Goal: Transaction & Acquisition: Purchase product/service

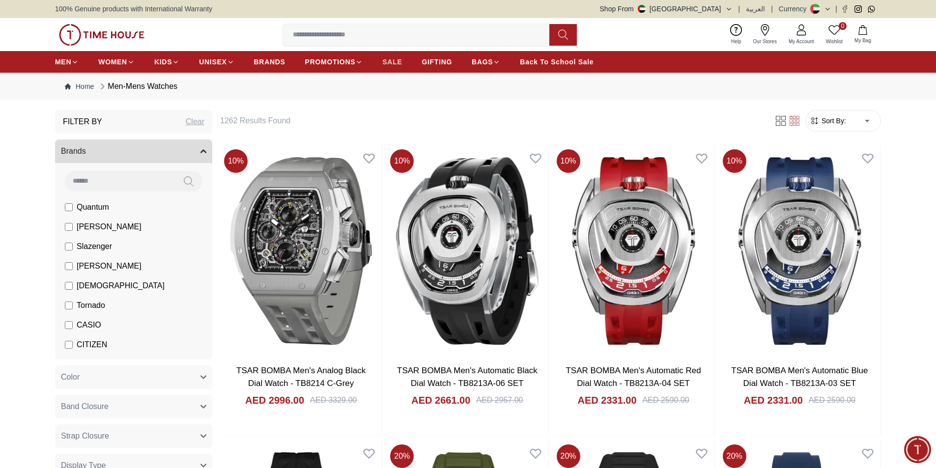
click at [384, 60] on span "SALE" at bounding box center [392, 62] width 20 height 10
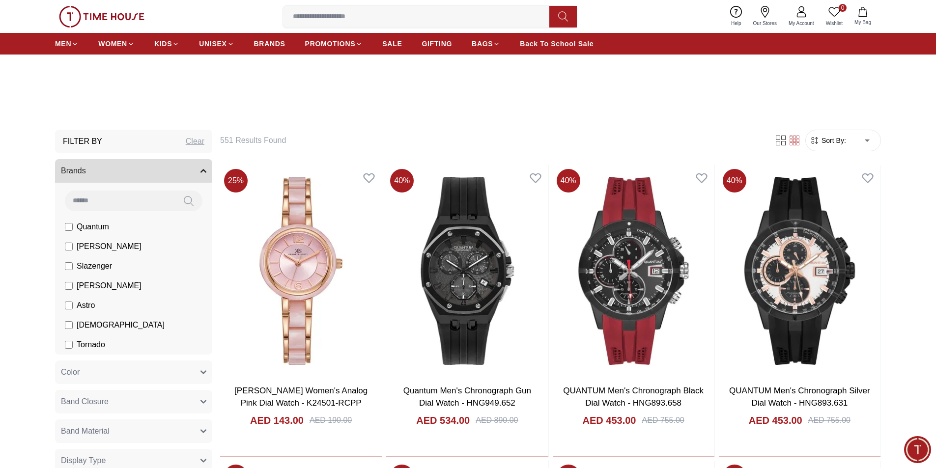
scroll to position [295, 0]
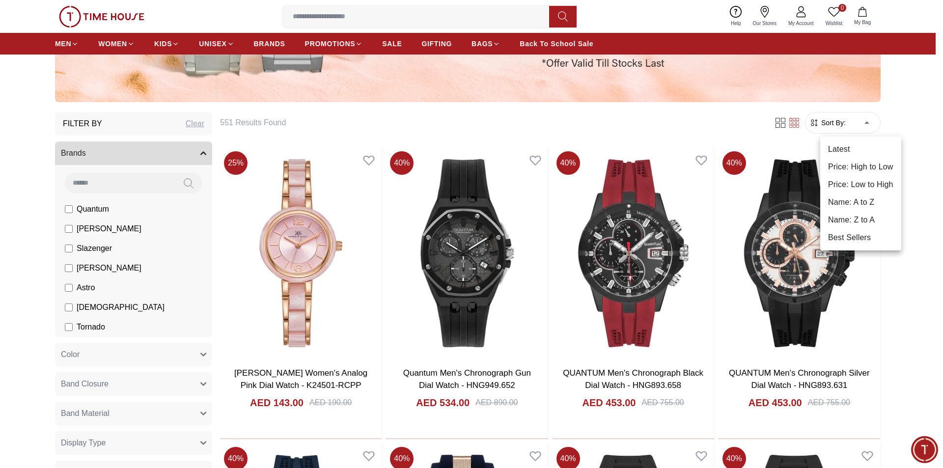
click at [873, 183] on li "Price: Low to High" at bounding box center [860, 185] width 81 height 18
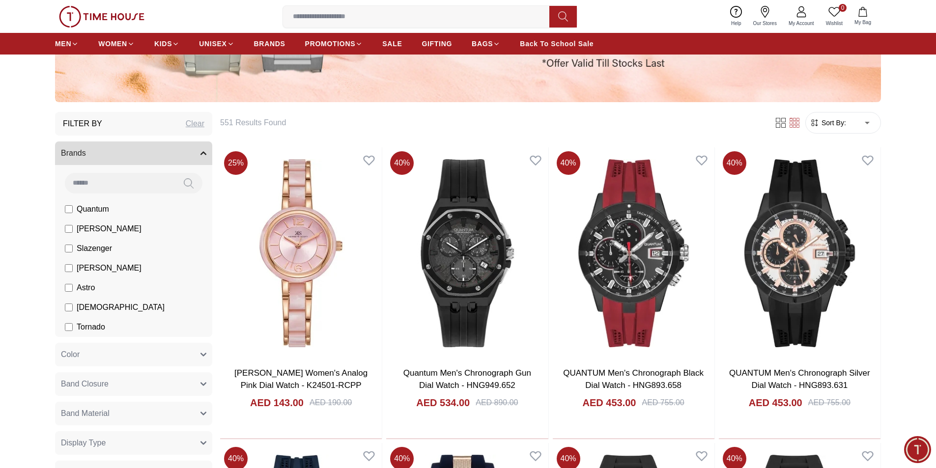
type input "*"
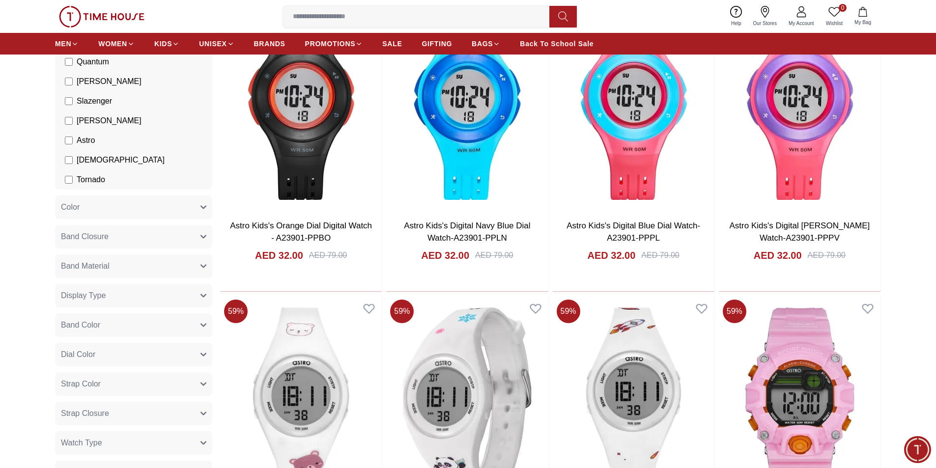
scroll to position [246, 0]
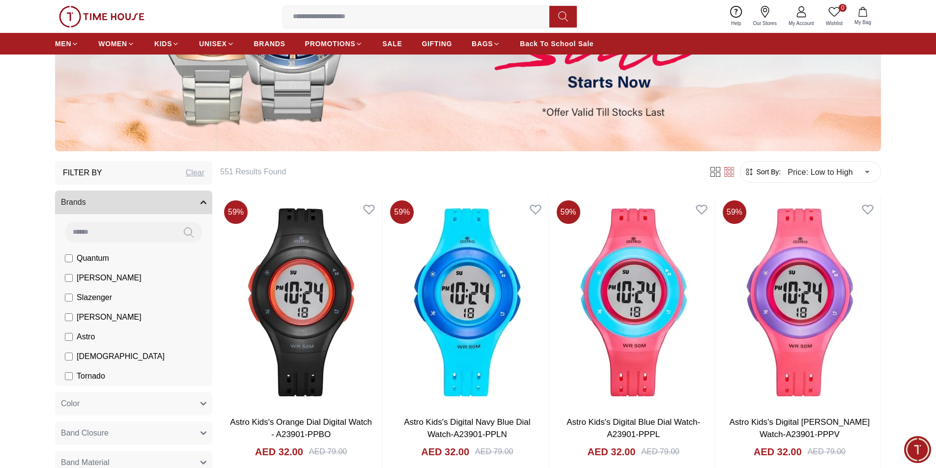
click at [318, 15] on input at bounding box center [420, 17] width 274 height 20
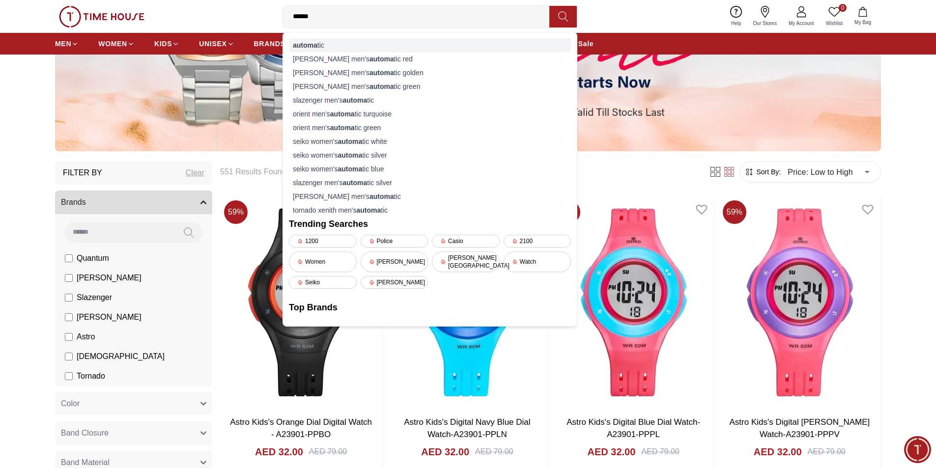
type input "******"
click at [329, 42] on div "automa tic" at bounding box center [430, 45] width 282 height 14
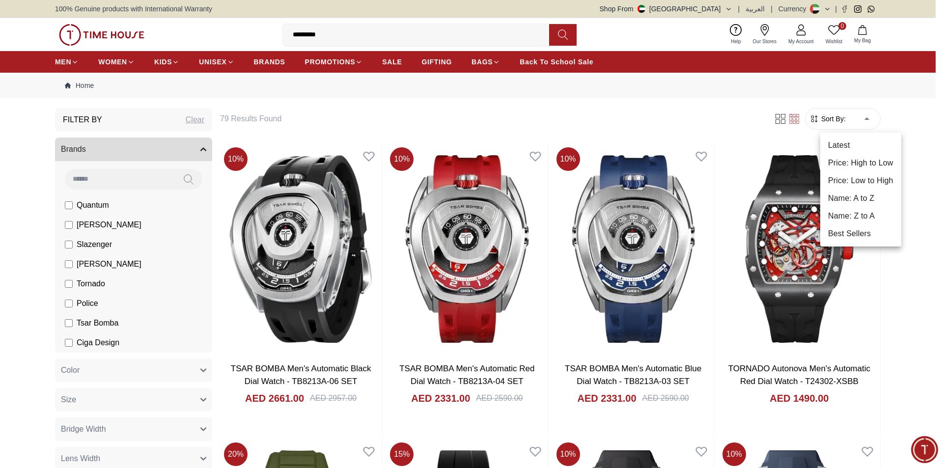
click at [860, 184] on li "Price: Low to High" at bounding box center [860, 181] width 81 height 18
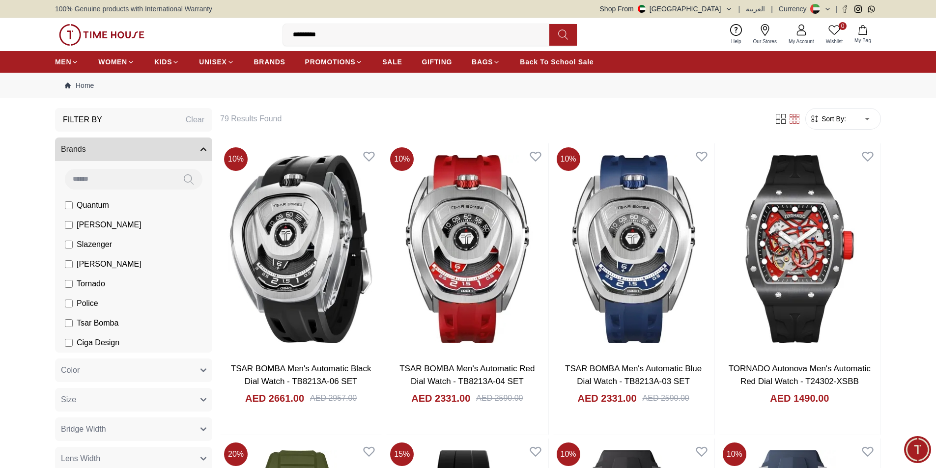
type input "*"
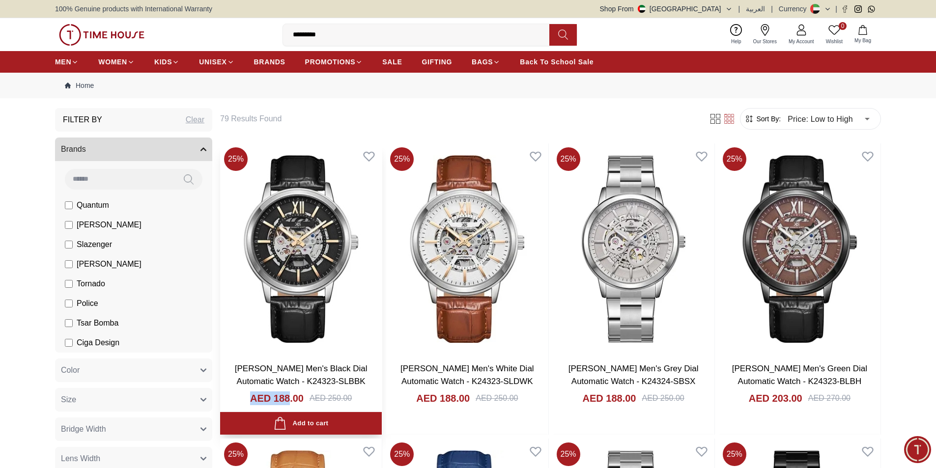
drag, startPoint x: 251, startPoint y: 398, endPoint x: 288, endPoint y: 398, distance: 36.3
click at [288, 398] on h4 "AED 188.00" at bounding box center [277, 398] width 54 height 14
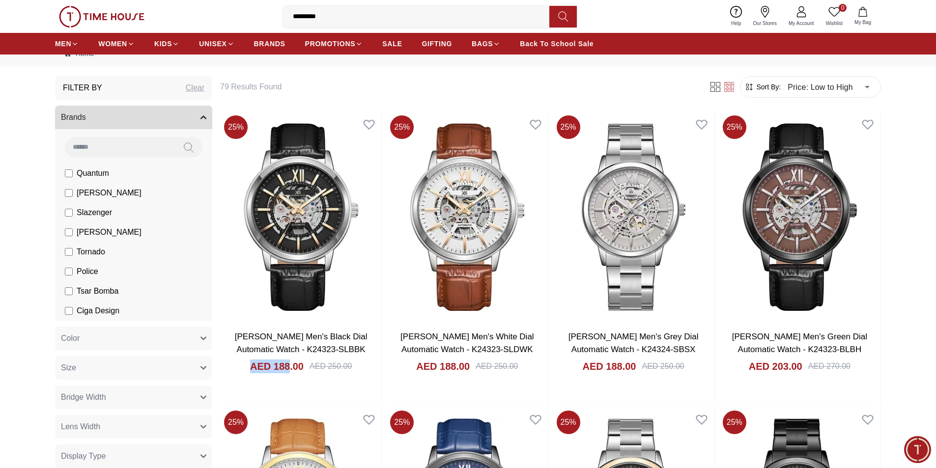
scroll to position [49, 0]
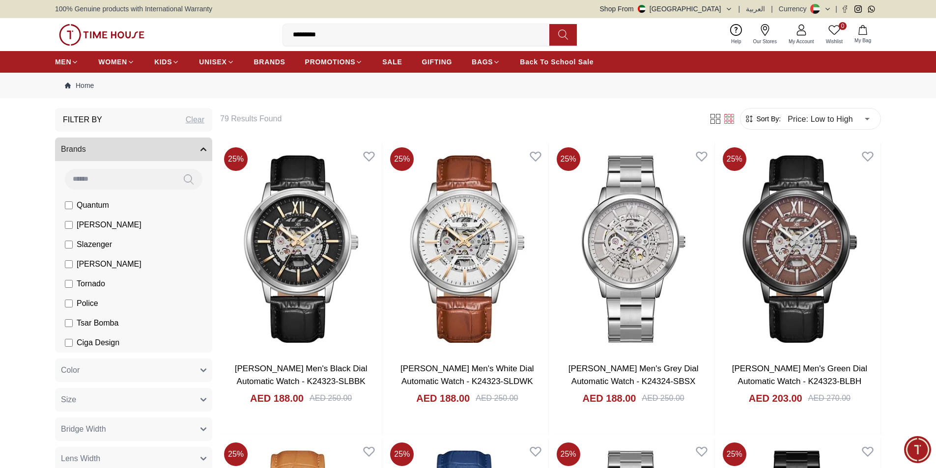
click at [155, 149] on button "Brands" at bounding box center [133, 150] width 157 height 24
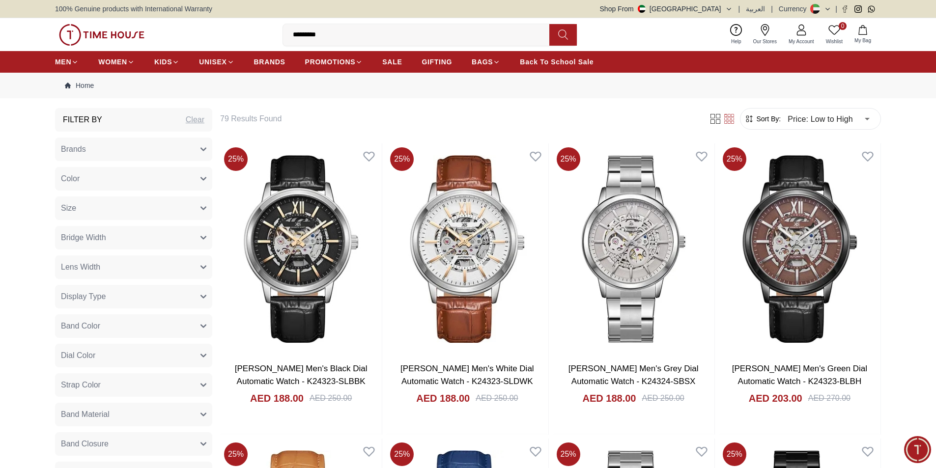
click at [163, 146] on button "Brands" at bounding box center [133, 150] width 157 height 24
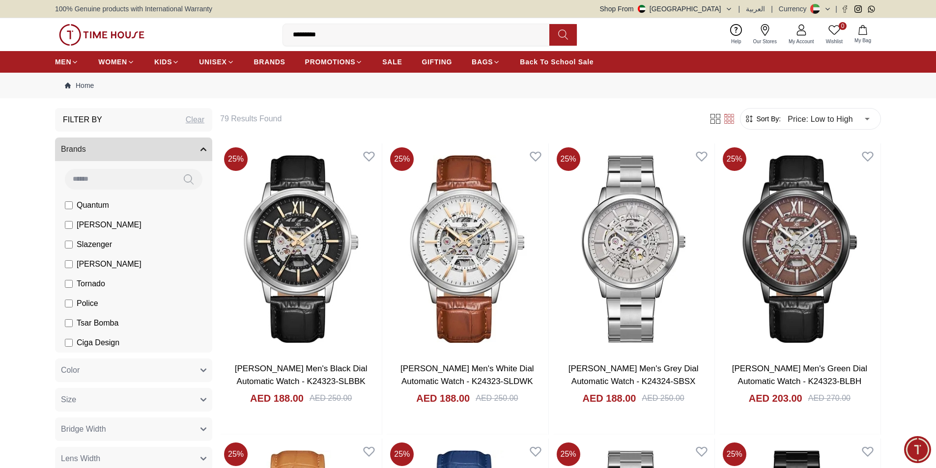
click at [169, 176] on input at bounding box center [120, 179] width 110 height 20
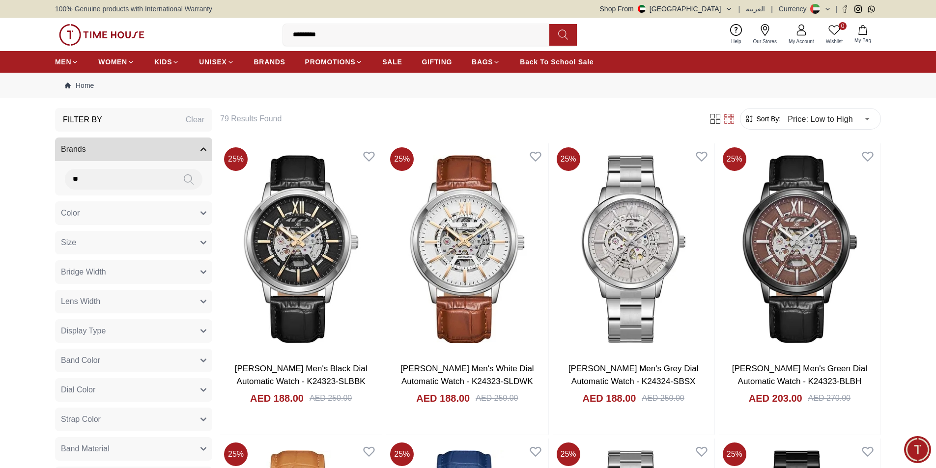
type input "*"
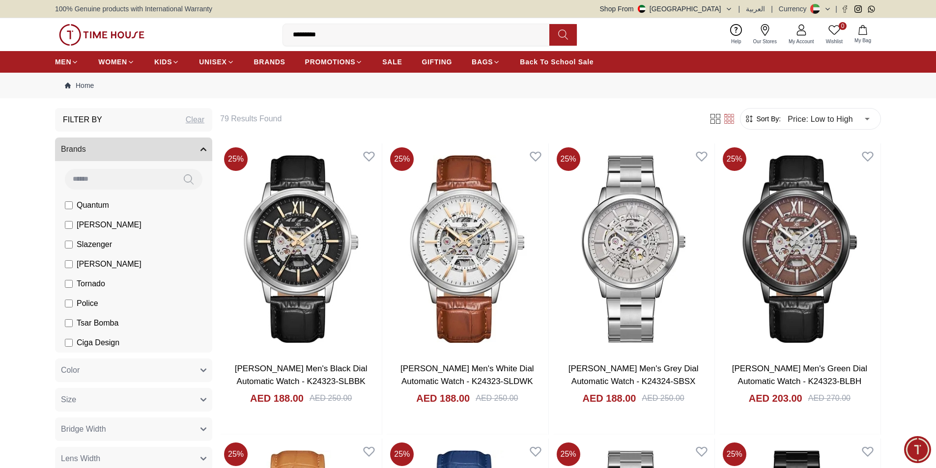
click at [77, 302] on span "Police" at bounding box center [88, 304] width 22 height 12
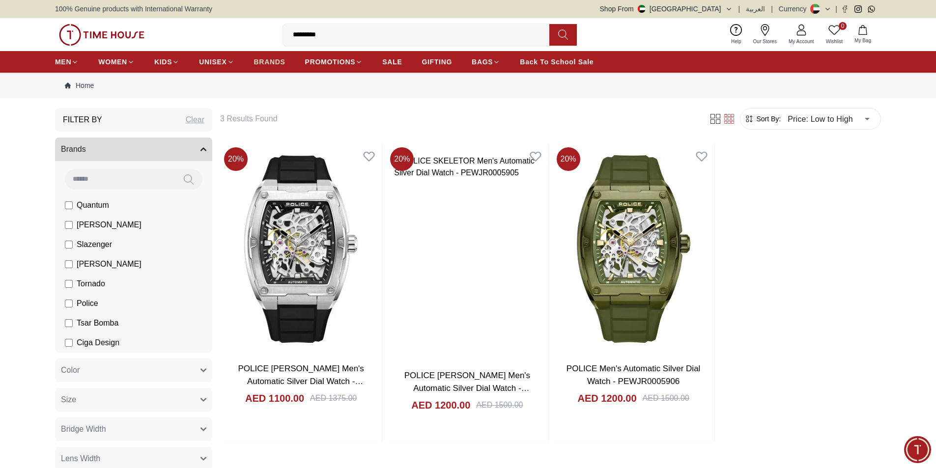
click at [268, 57] on span "BRANDS" at bounding box center [269, 62] width 31 height 10
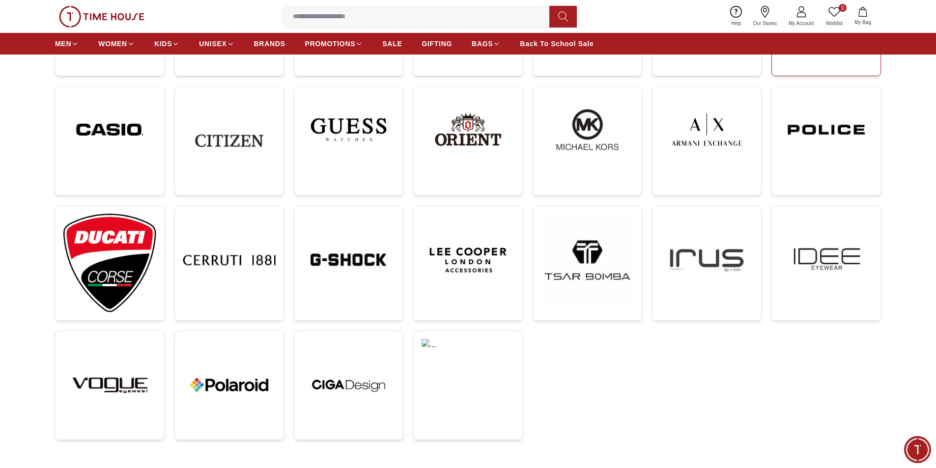
scroll to position [49, 0]
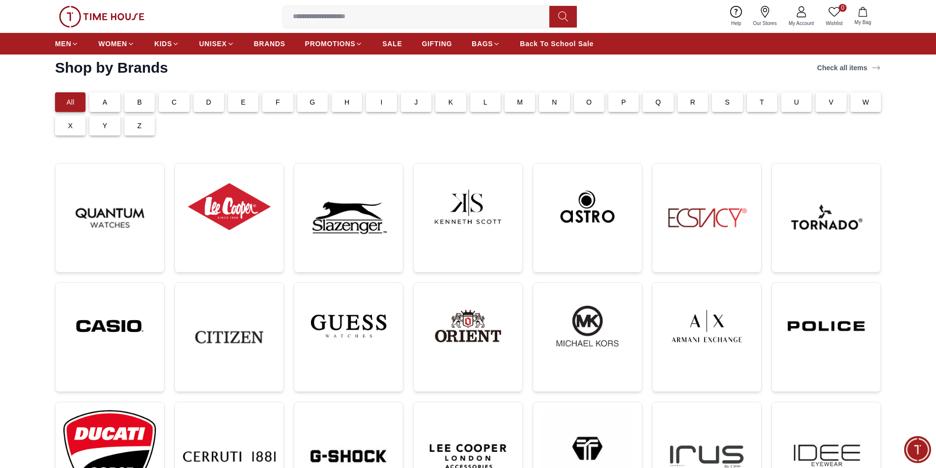
click at [731, 99] on div "S" at bounding box center [727, 102] width 30 height 20
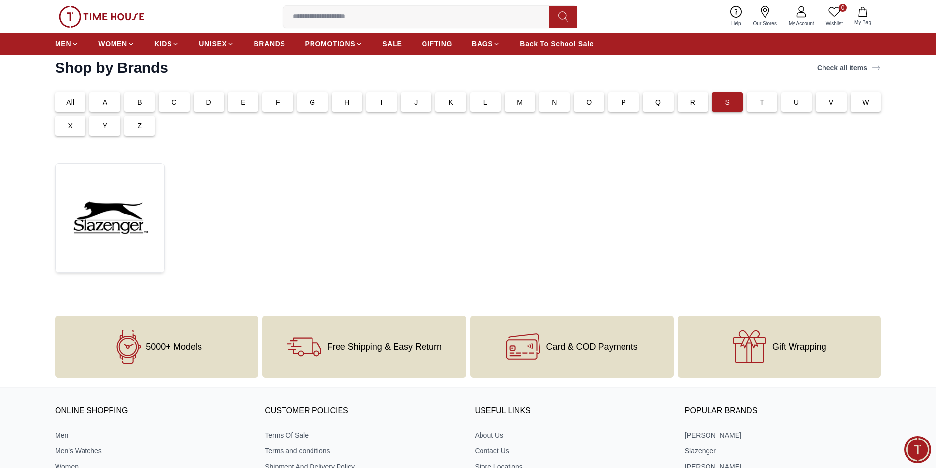
click at [177, 102] on div "C" at bounding box center [174, 102] width 30 height 20
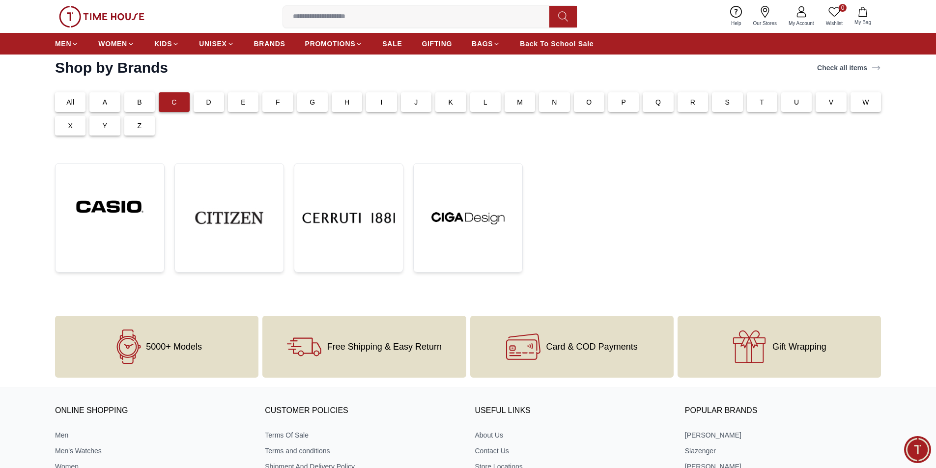
click at [63, 101] on div "All" at bounding box center [70, 102] width 30 height 20
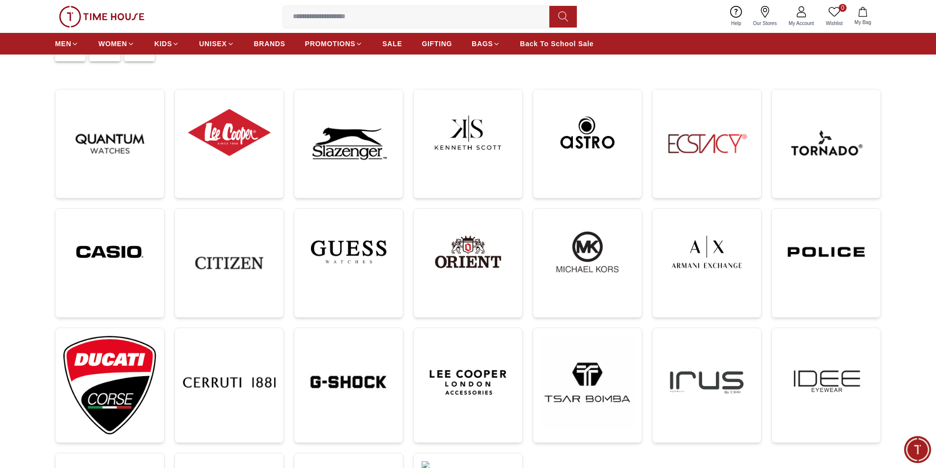
scroll to position [147, 0]
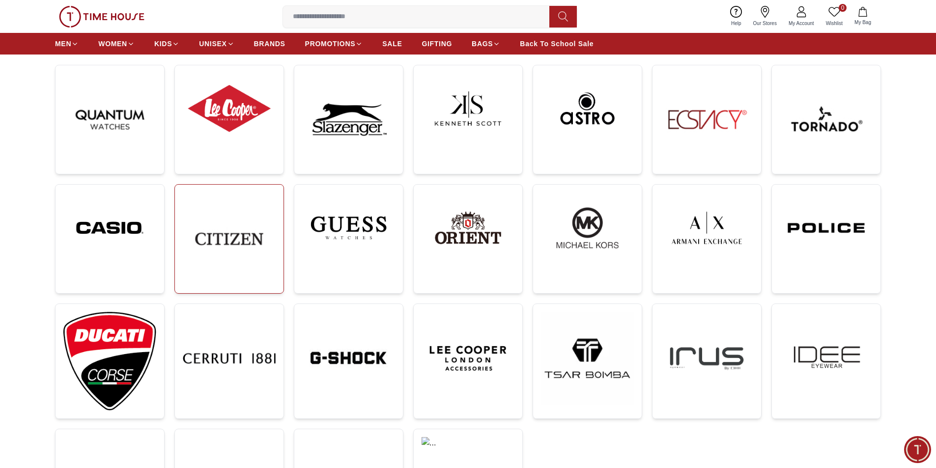
click at [229, 245] on img at bounding box center [229, 239] width 93 height 93
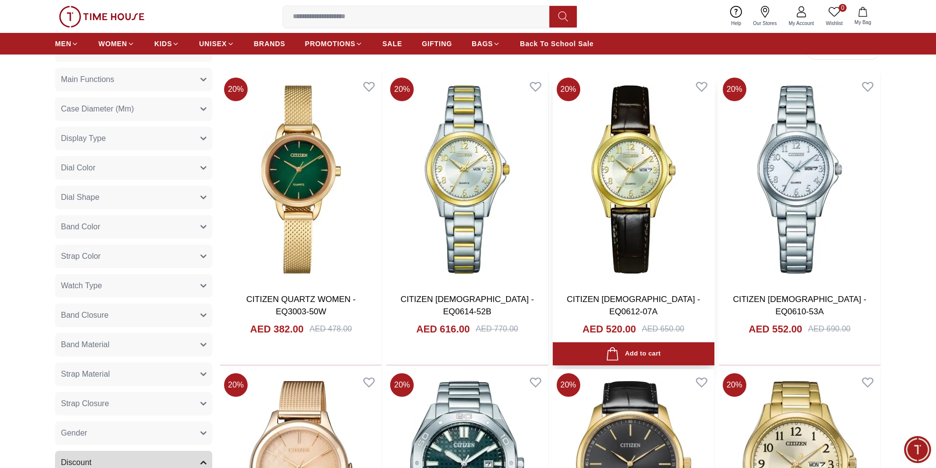
scroll to position [344, 0]
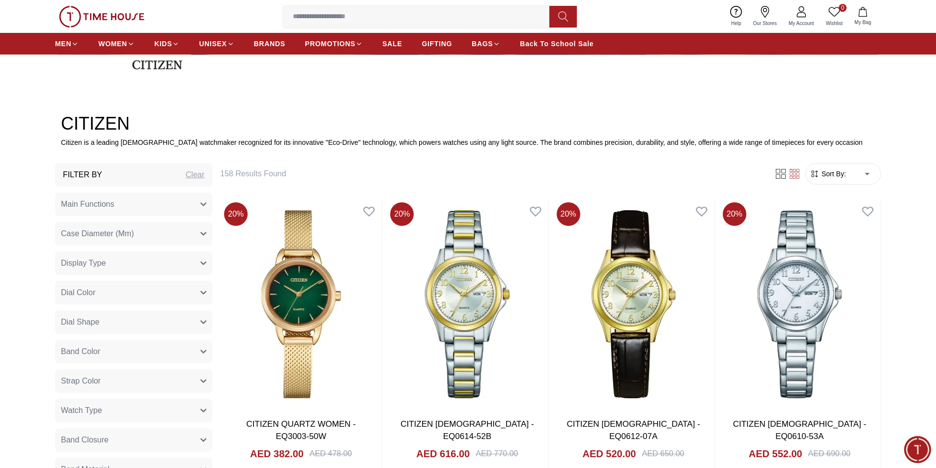
click at [845, 173] on span "Sort By:" at bounding box center [832, 174] width 27 height 10
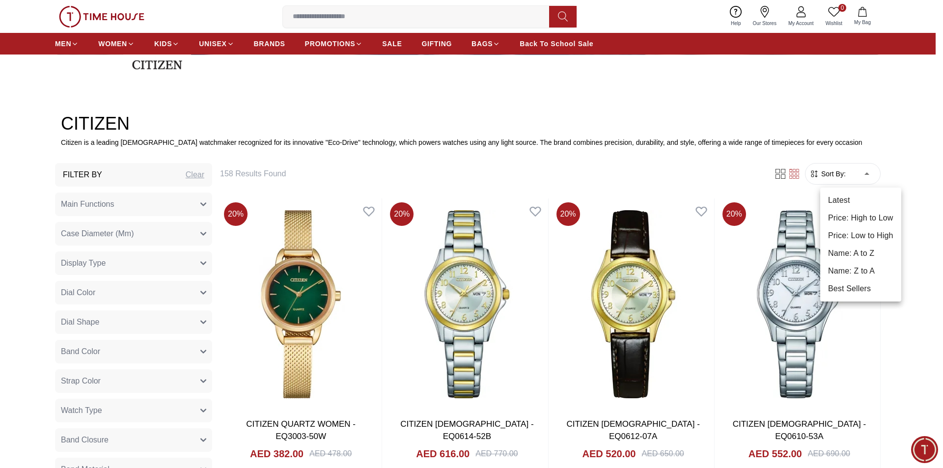
click at [868, 216] on li "Price: High to Low" at bounding box center [860, 218] width 81 height 18
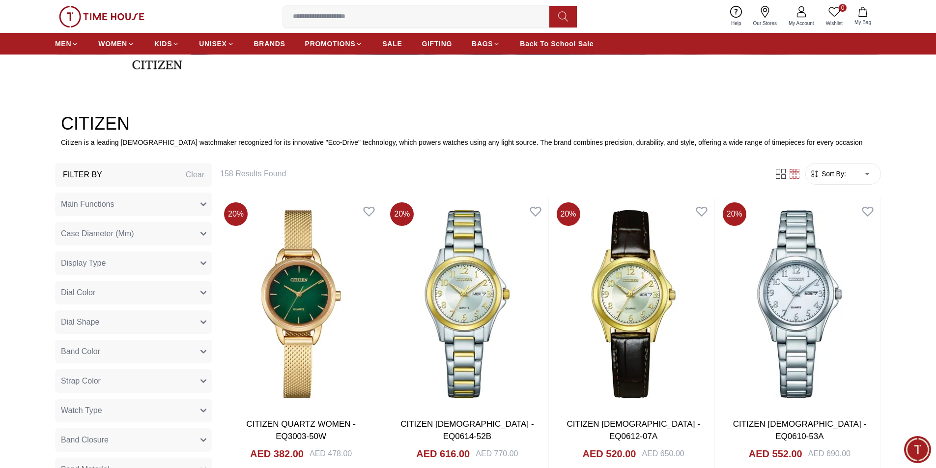
type input "*"
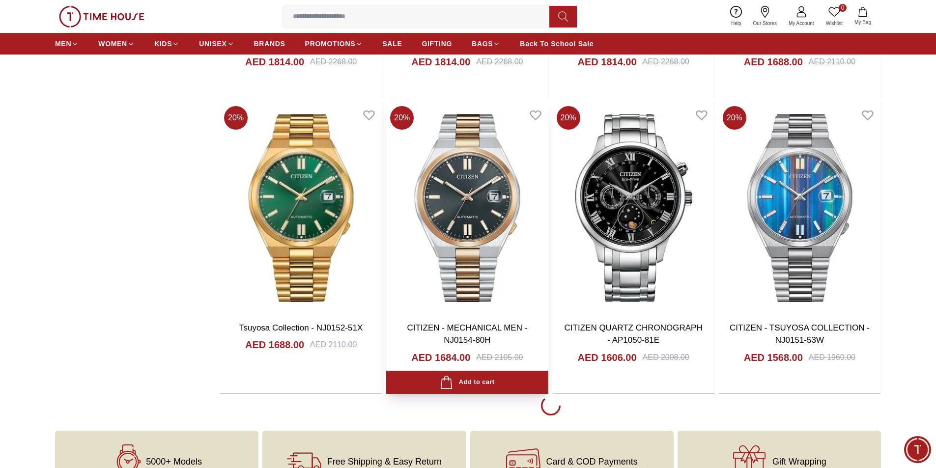
scroll to position [1572, 0]
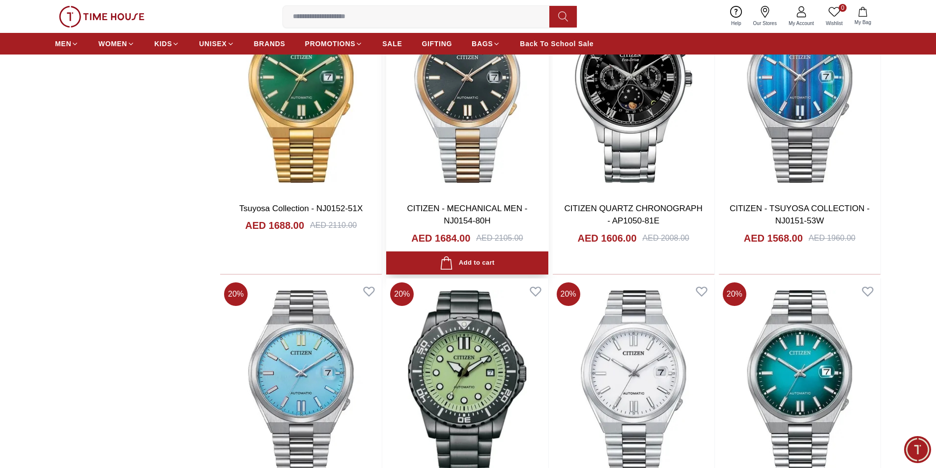
scroll to position [1768, 0]
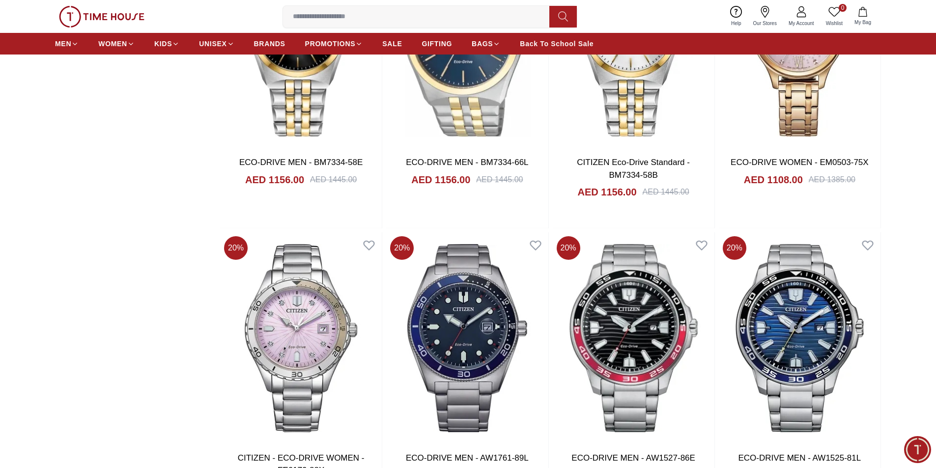
scroll to position [4568, 0]
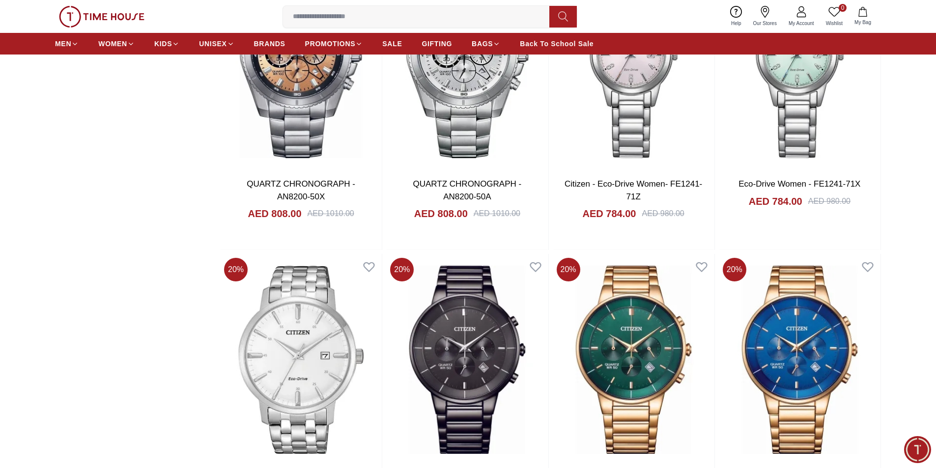
scroll to position [6827, 0]
